Goal: Contribute content

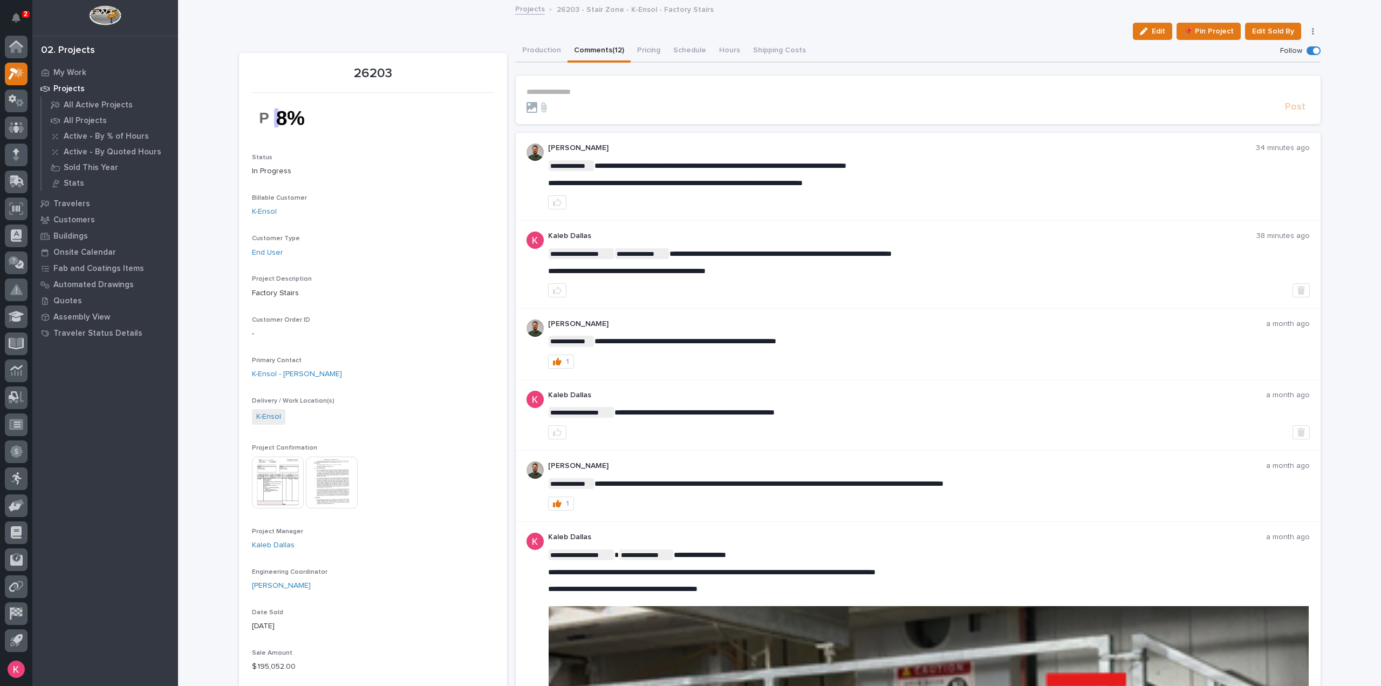
click at [584, 93] on p "**********" at bounding box center [918, 91] width 783 height 9
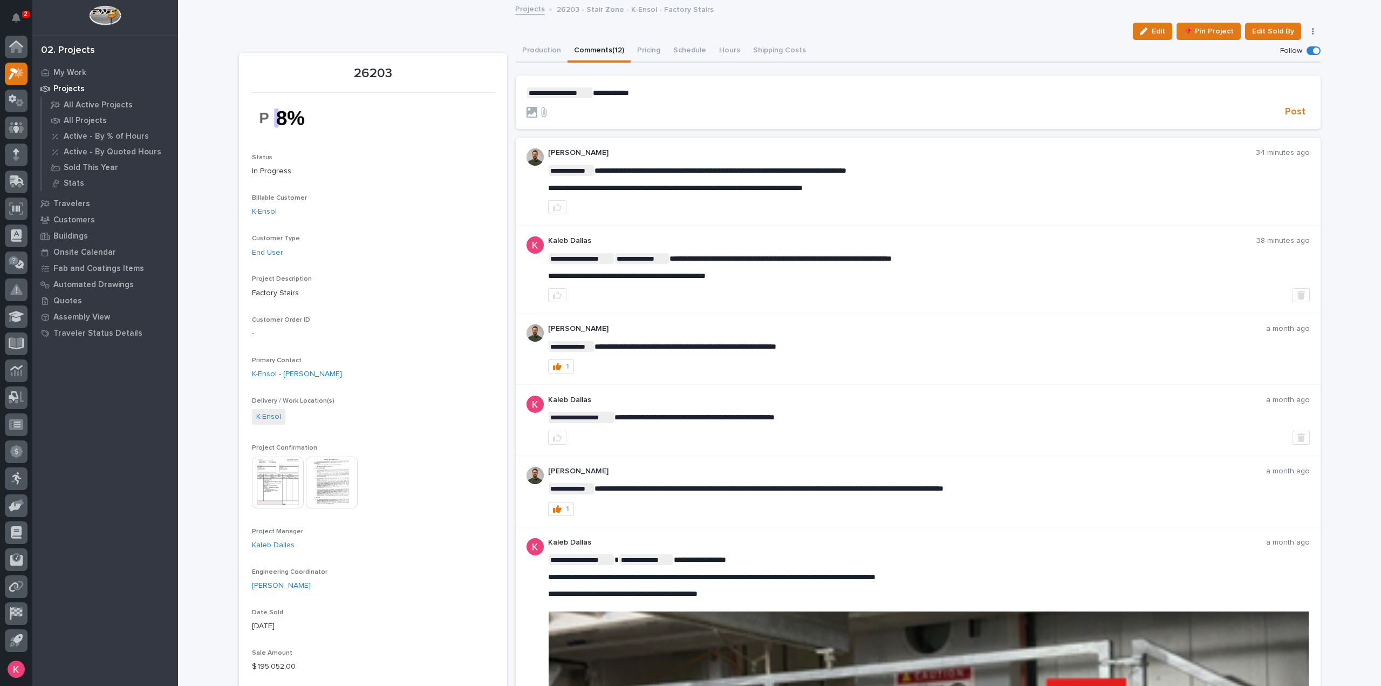
click at [1291, 103] on form "**********" at bounding box center [918, 102] width 783 height 31
click at [1299, 108] on span "Post" at bounding box center [1295, 112] width 21 height 12
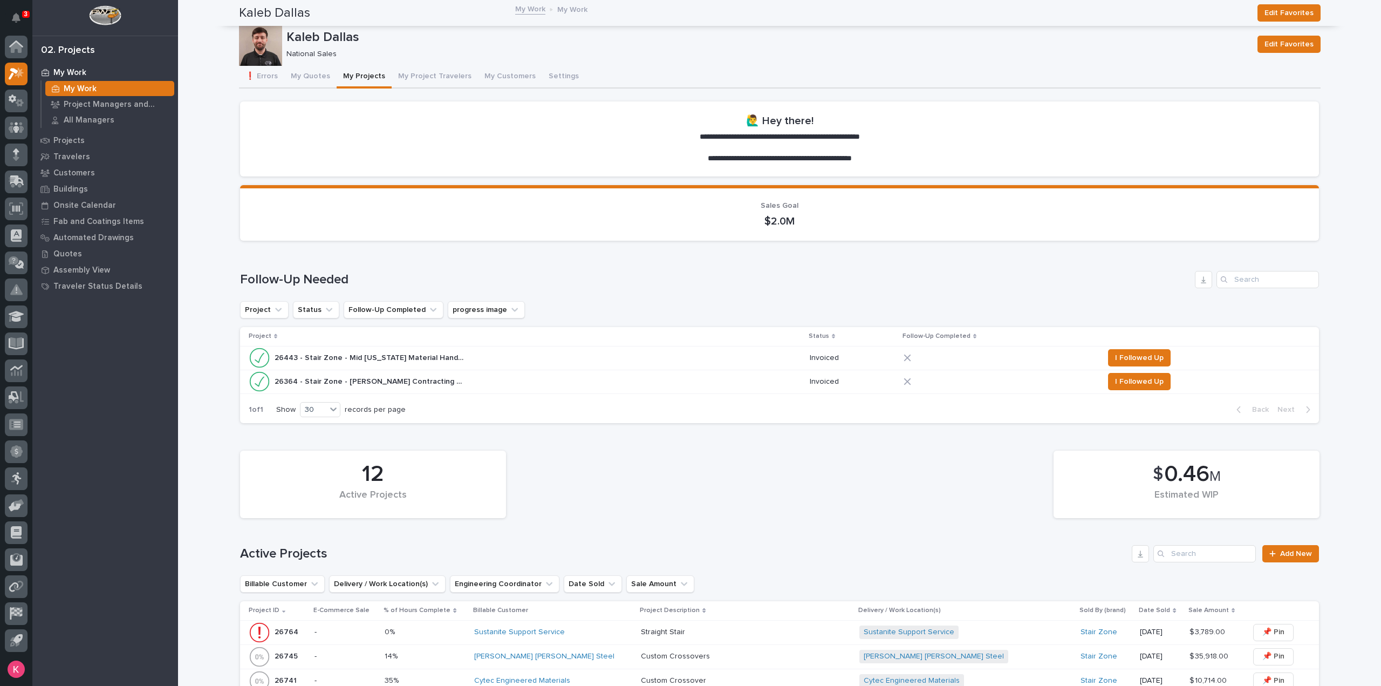
scroll to position [324, 0]
